Goal: Task Accomplishment & Management: Manage account settings

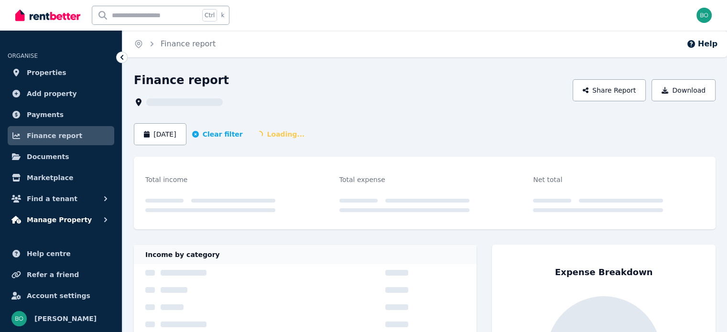
click at [85, 216] on button "Manage Property" at bounding box center [61, 219] width 107 height 19
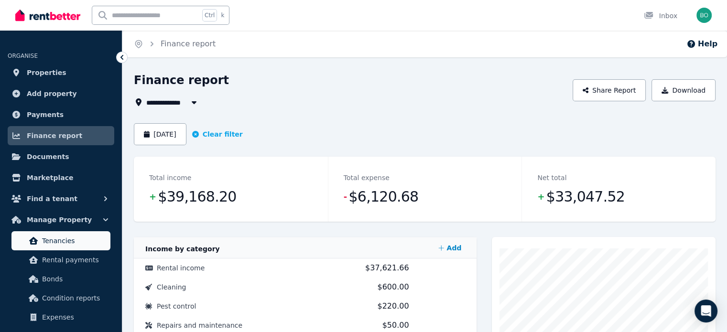
click at [71, 242] on span "Tenancies" at bounding box center [74, 240] width 65 height 11
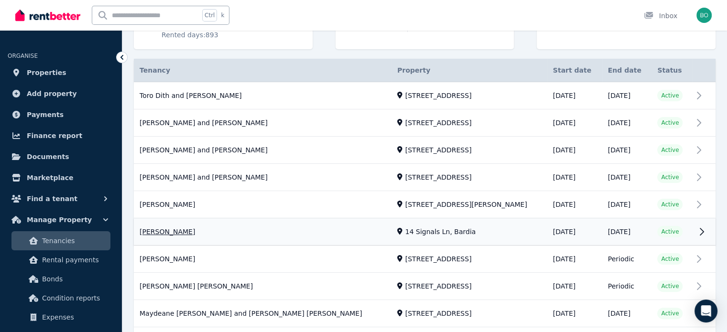
scroll to position [191, 0]
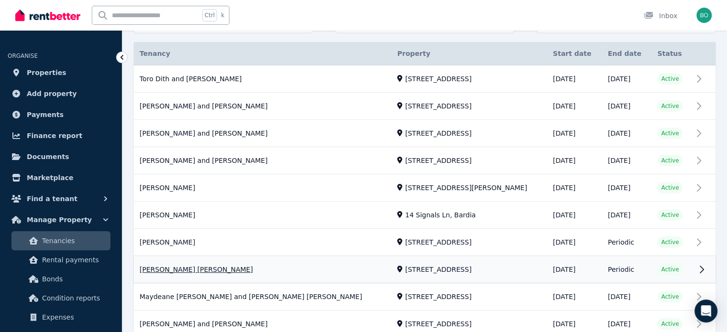
click at [171, 264] on link "View property details" at bounding box center [425, 270] width 582 height 27
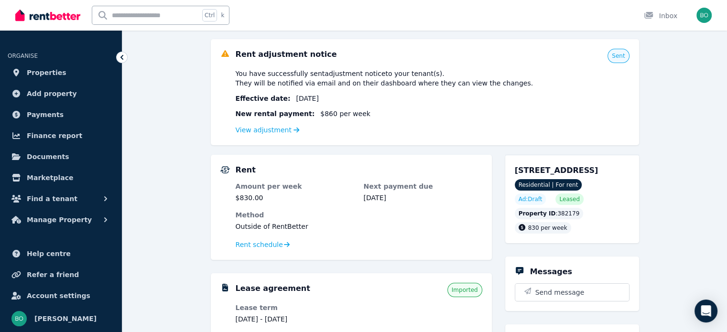
scroll to position [96, 0]
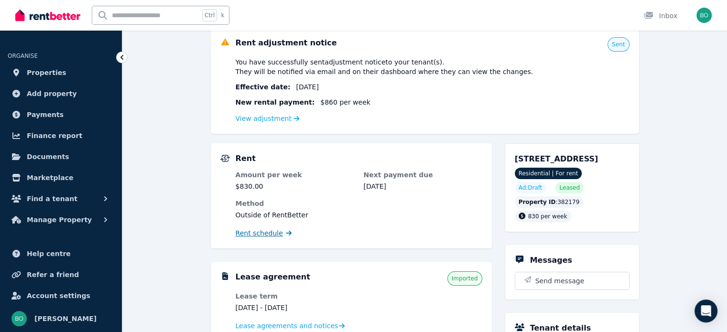
click at [261, 235] on span "Rent schedule" at bounding box center [259, 233] width 47 height 10
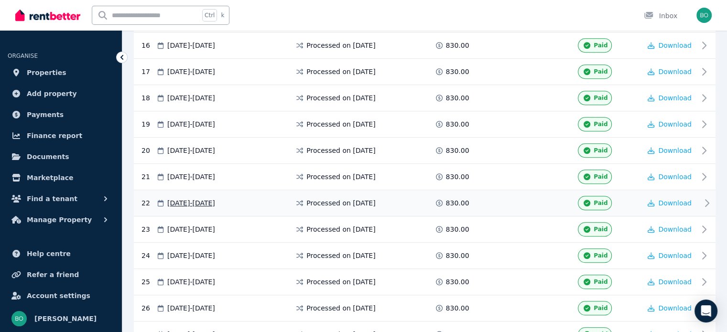
scroll to position [715, 0]
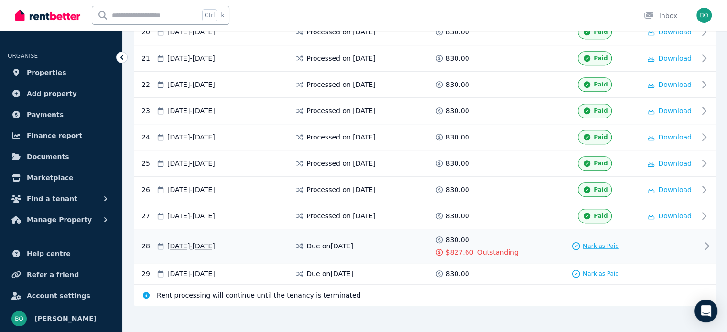
click at [602, 242] on span "Mark as Paid" at bounding box center [600, 246] width 36 height 8
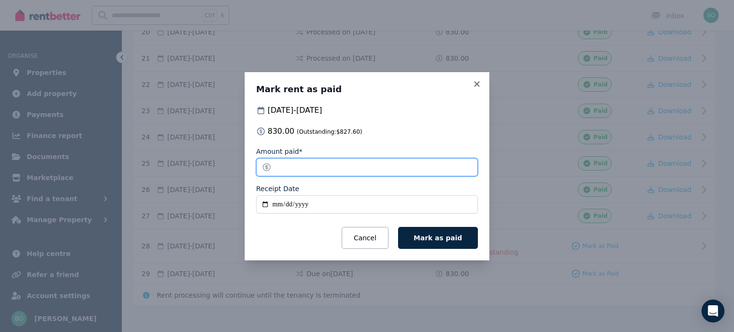
drag, startPoint x: 301, startPoint y: 171, endPoint x: 237, endPoint y: 165, distance: 64.3
click at [237, 165] on div "Mark rent as paid [DATE] - [DATE] 830.00 (Outstanding: $827.60 ) Amount paid* *…" at bounding box center [367, 166] width 734 height 332
type input "******"
click at [268, 204] on input "Receipt Date" at bounding box center [367, 204] width 222 height 18
type input "**********"
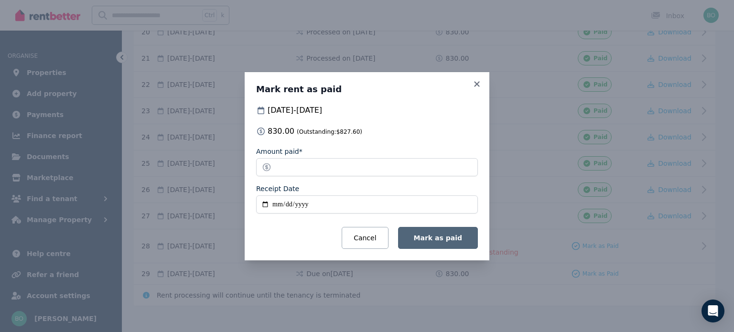
click at [451, 238] on span "Mark as paid" at bounding box center [438, 238] width 48 height 8
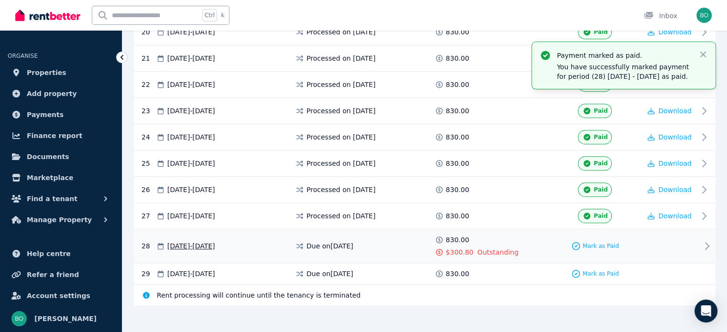
click at [696, 237] on div at bounding box center [669, 246] width 57 height 22
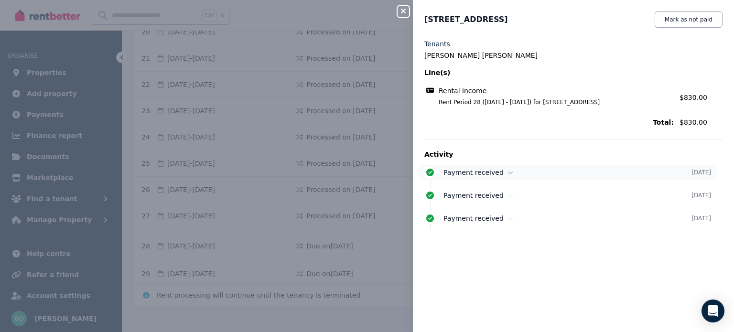
click at [507, 174] on icon at bounding box center [510, 172] width 6 height 7
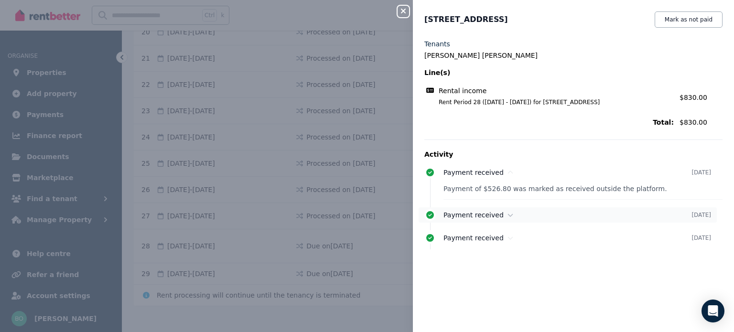
click at [508, 215] on icon at bounding box center [510, 215] width 5 height 3
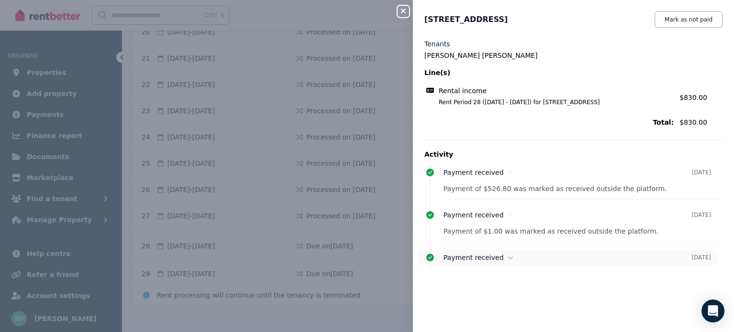
click at [507, 258] on icon at bounding box center [510, 257] width 6 height 7
click at [405, 13] on icon "button" at bounding box center [403, 11] width 11 height 8
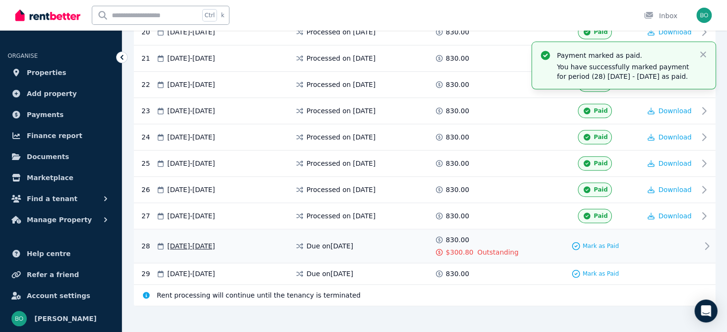
click at [704, 240] on icon at bounding box center [706, 245] width 11 height 11
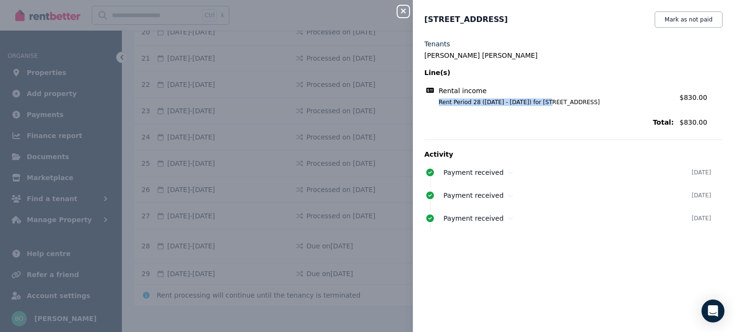
drag, startPoint x: 544, startPoint y: 101, endPoint x: 434, endPoint y: 102, distance: 109.4
click at [434, 102] on span "Rent Period 28 ([DATE] - [DATE]) for [STREET_ADDRESS]" at bounding box center [550, 102] width 247 height 8
copy span "Rent Period 28 ([DATE] - [DATE])"
click at [397, 11] on div "Close panel [STREET_ADDRESS] Mark as not paid Tenants [PERSON_NAME] [PERSON_NAM…" at bounding box center [367, 166] width 734 height 332
click at [406, 13] on icon "button" at bounding box center [403, 11] width 11 height 8
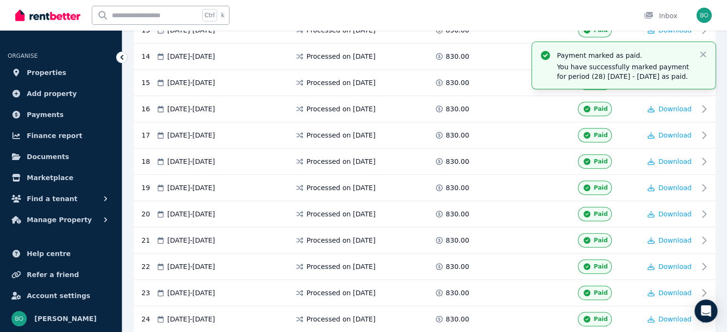
scroll to position [476, 0]
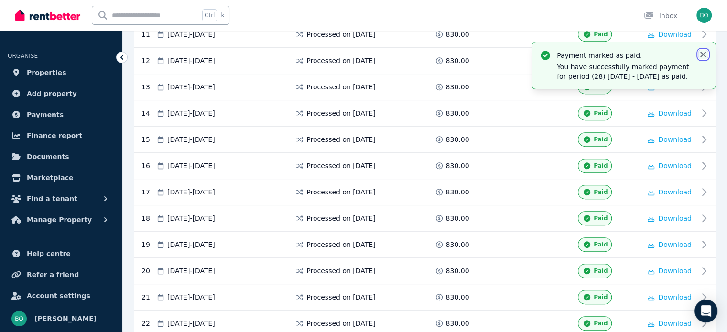
drag, startPoint x: 701, startPoint y: 54, endPoint x: 690, endPoint y: 50, distance: 11.2
click at [701, 54] on icon "button" at bounding box center [703, 55] width 10 height 10
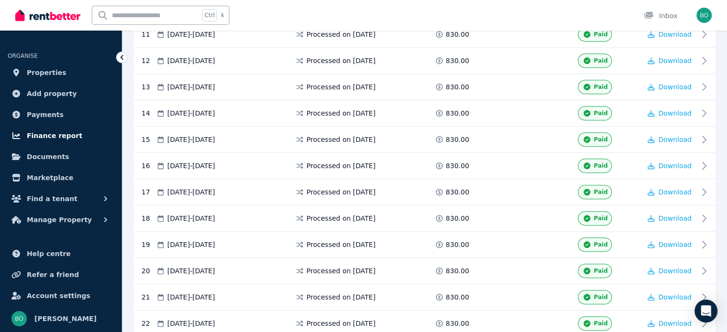
click at [54, 140] on span "Finance report" at bounding box center [54, 135] width 55 height 11
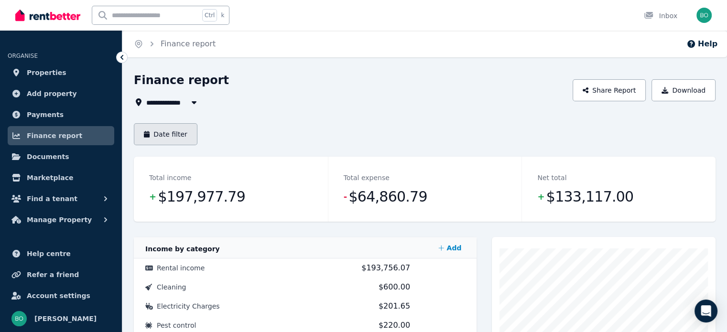
click at [185, 135] on button "Date filter" at bounding box center [166, 134] width 64 height 22
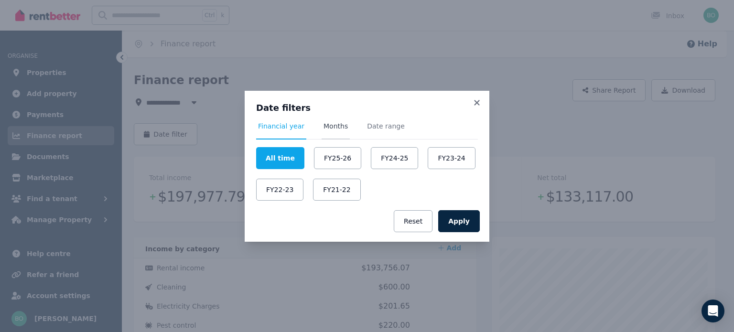
click at [335, 128] on span "Months" at bounding box center [335, 126] width 24 height 10
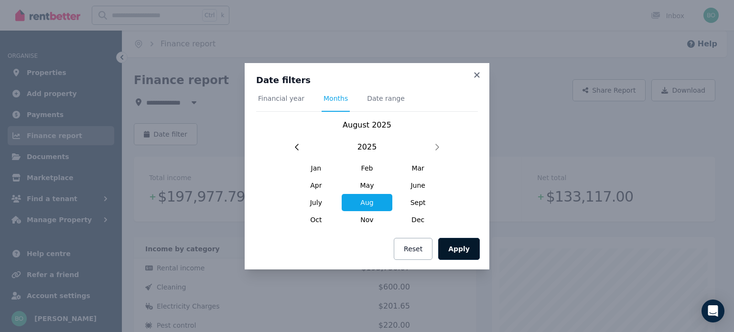
click at [459, 248] on button "Apply" at bounding box center [459, 249] width 42 height 22
